Goal: Information Seeking & Learning: Check status

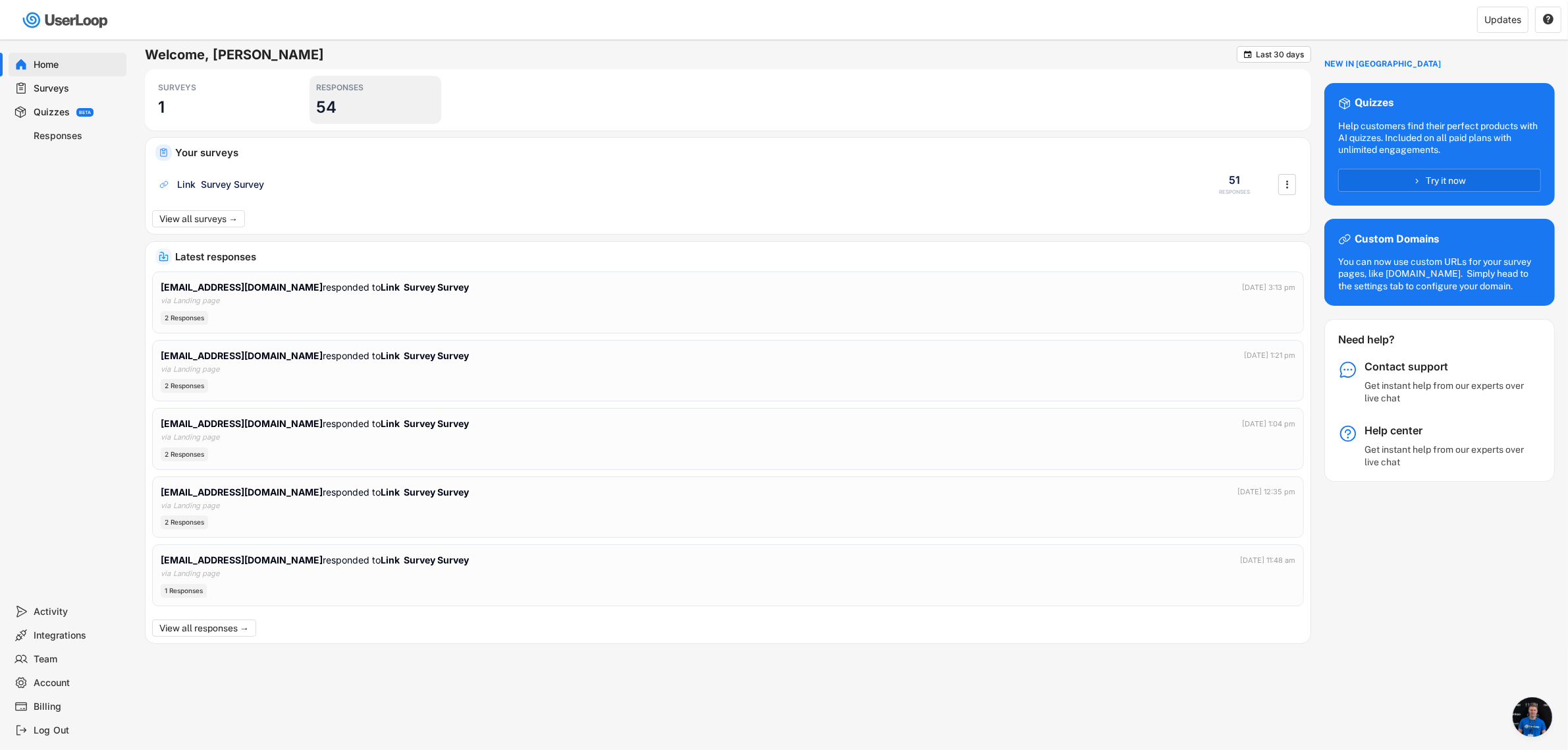
click at [369, 102] on div "RESPONSES 54" at bounding box center [376, 99] width 131 height 48
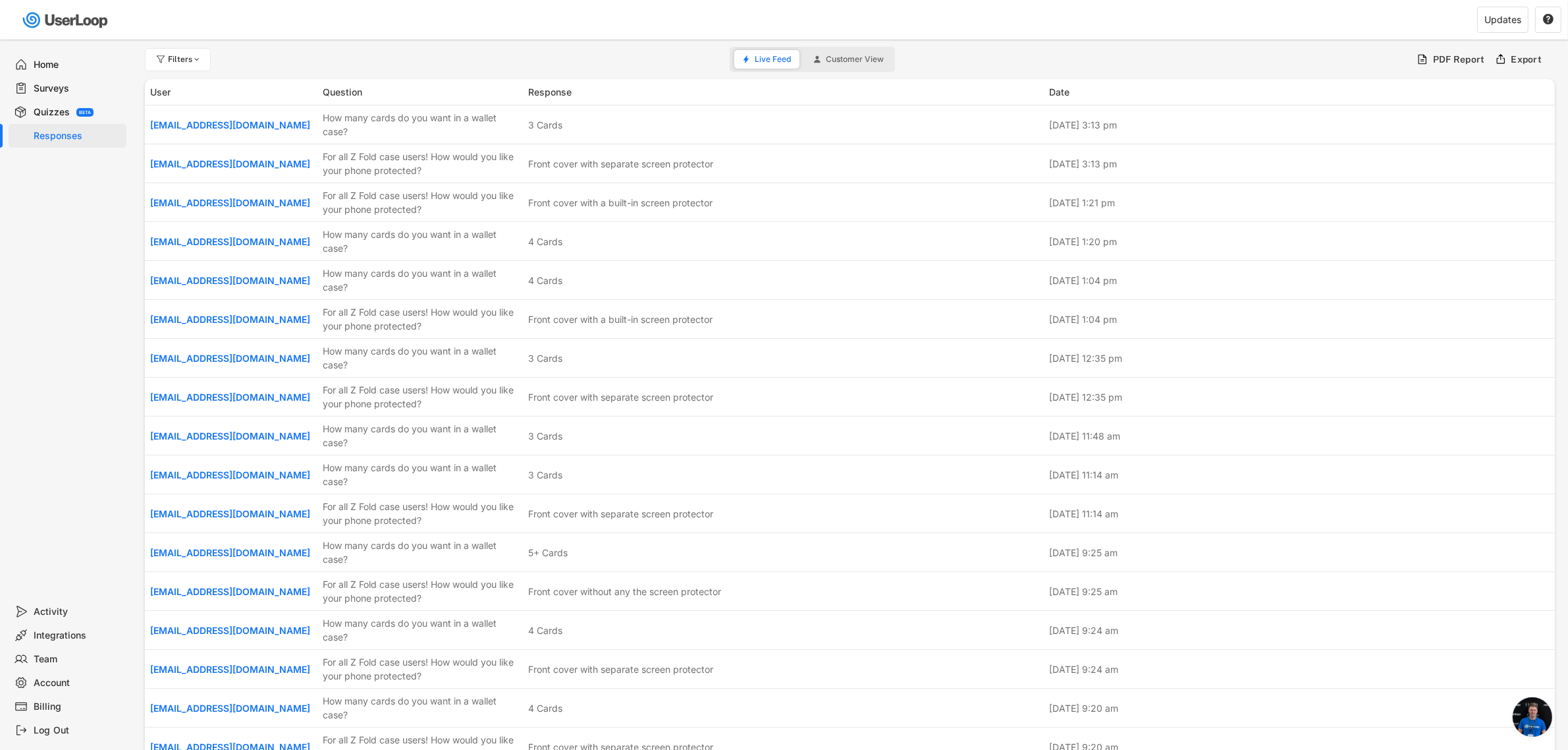
click at [66, 62] on div "Home" at bounding box center [78, 65] width 87 height 13
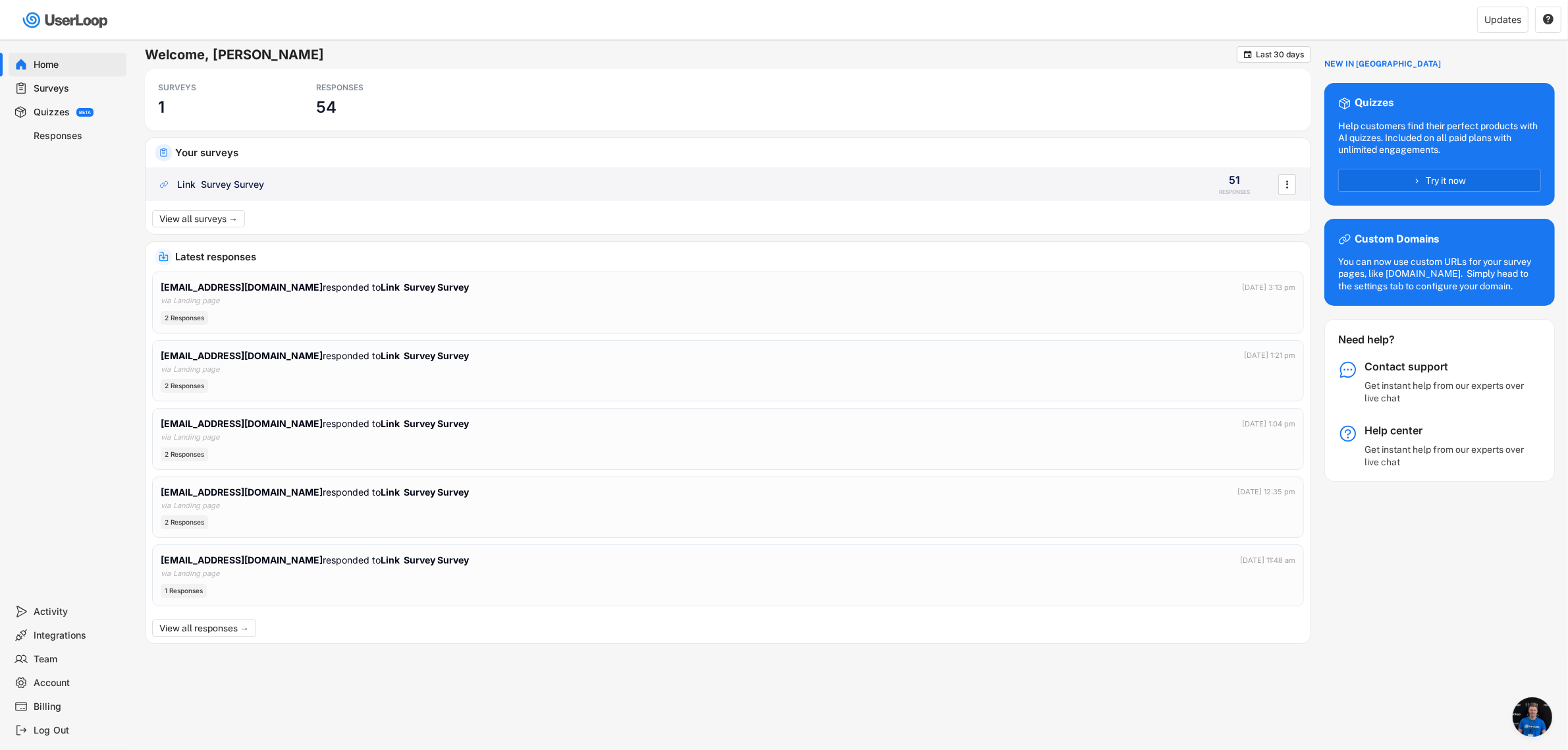
click at [250, 189] on div "Link Survey Survey" at bounding box center [220, 184] width 87 height 13
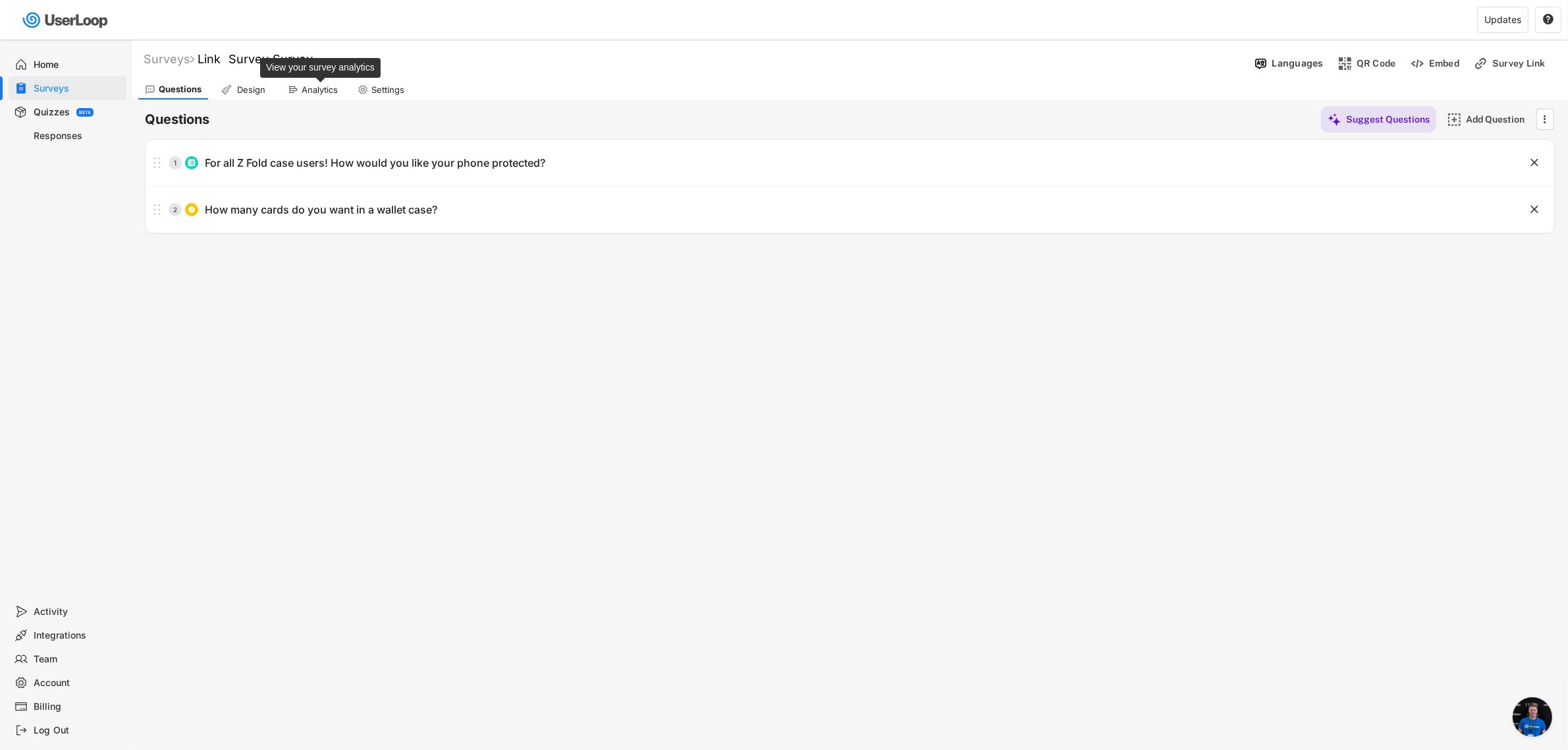
click at [304, 85] on div "Analytics" at bounding box center [320, 90] width 36 height 11
